Goal: Task Accomplishment & Management: Manage account settings

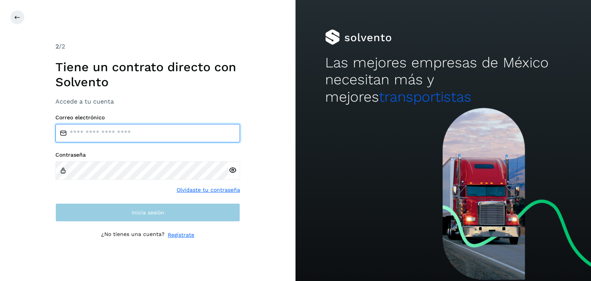
type input "**********"
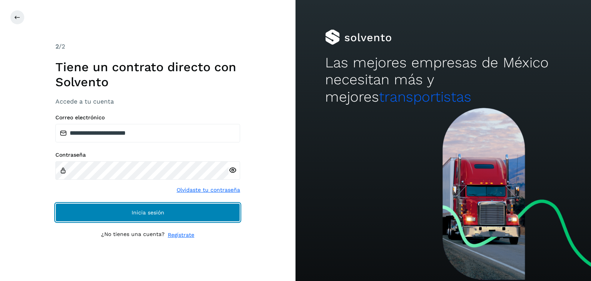
click at [147, 210] on span "Inicia sesión" at bounding box center [148, 212] width 33 height 5
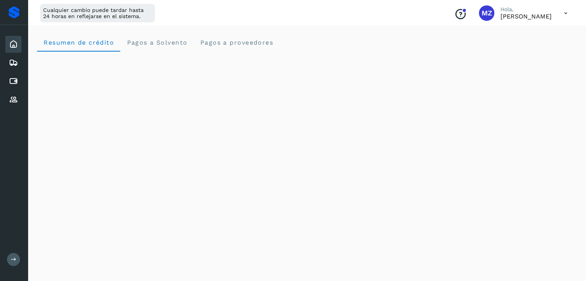
click at [405, 35] on div "Resumen de crédito Pagos a Solvento Pagos a proveedores" at bounding box center [306, 42] width 539 height 18
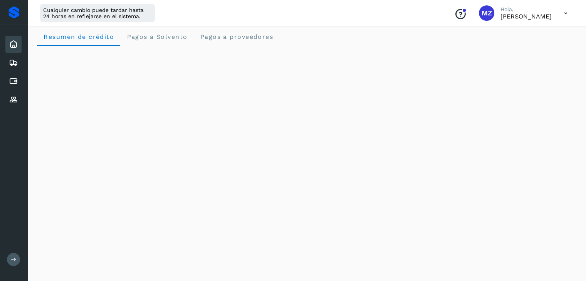
scroll to position [0, 0]
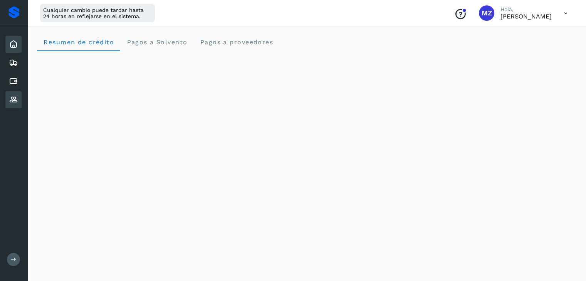
click at [12, 99] on icon at bounding box center [13, 99] width 9 height 9
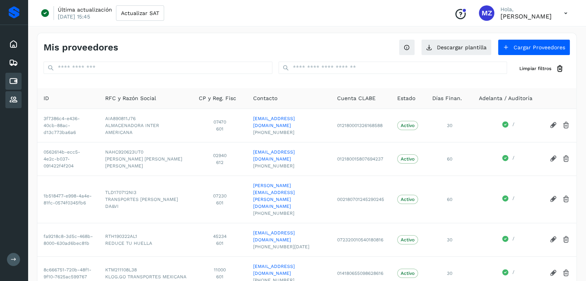
click at [13, 84] on icon at bounding box center [13, 81] width 9 height 9
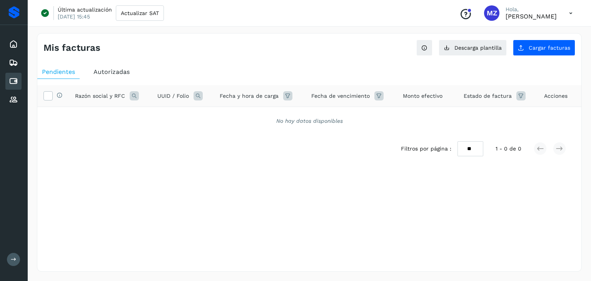
click at [573, 14] on icon at bounding box center [571, 13] width 16 height 16
click at [527, 49] on div "Cerrar sesión" at bounding box center [533, 49] width 92 height 15
